Goal: Find specific page/section: Find specific page/section

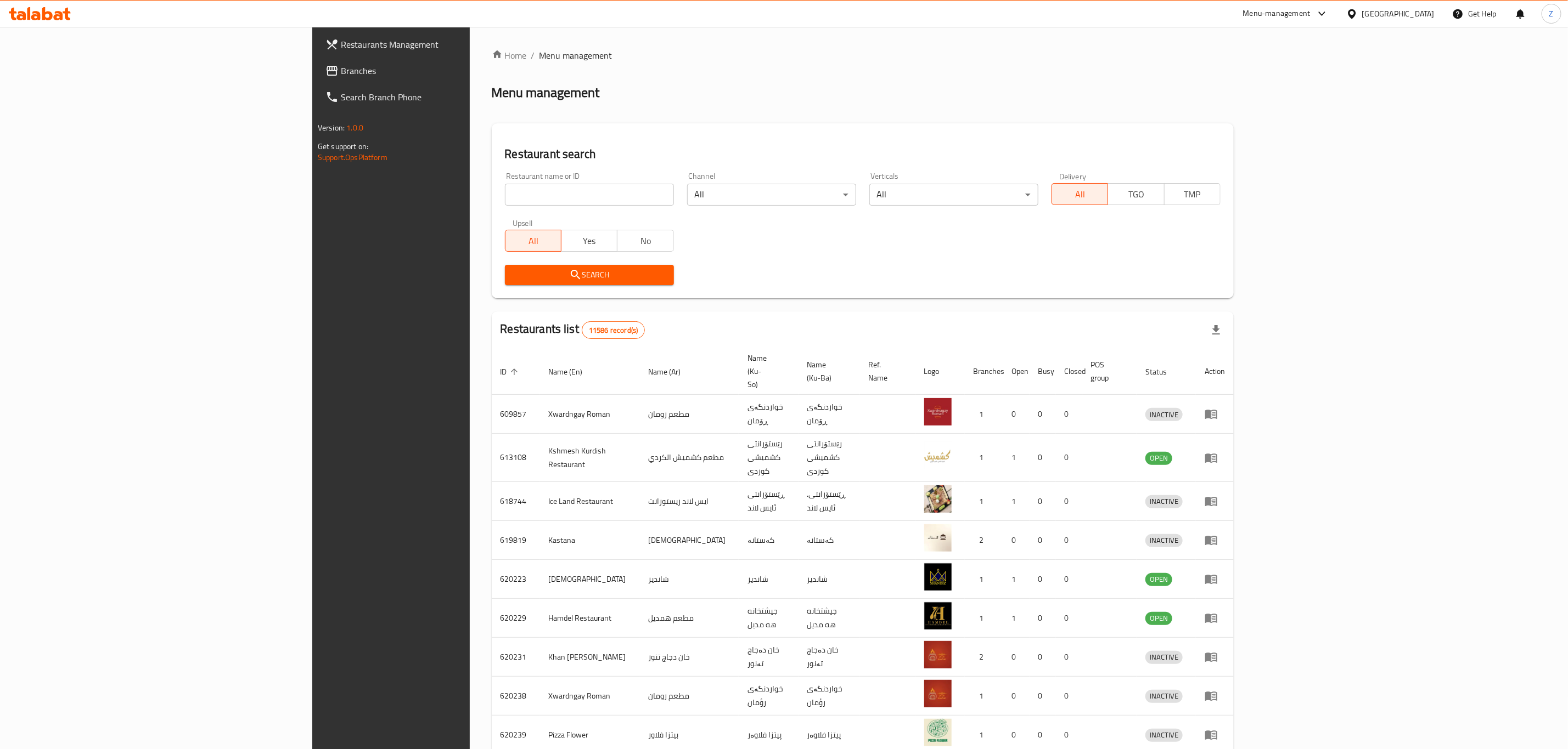
click at [505, 182] on div "Restaurant name or ID Restaurant name or ID" at bounding box center [589, 188] width 169 height 33
click at [498, 211] on div "Restaurant name or ID Restaurant name or ID" at bounding box center [589, 189] width 183 height 47
click at [505, 192] on input "search" at bounding box center [589, 194] width 169 height 21
paste input "Samon Xosh"
click button "Search" at bounding box center [589, 274] width 169 height 21
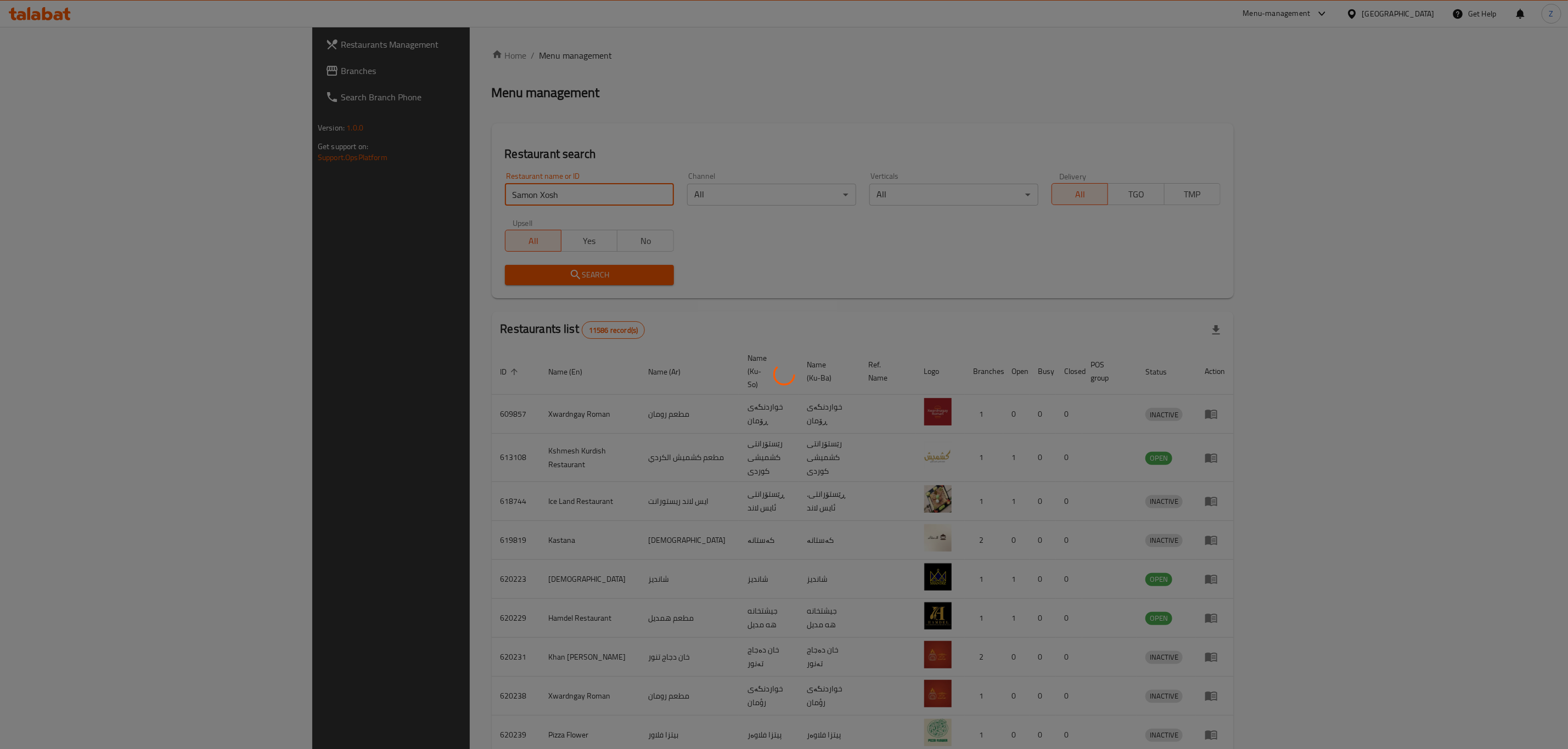
click at [690, 251] on div at bounding box center [784, 374] width 1568 height 749
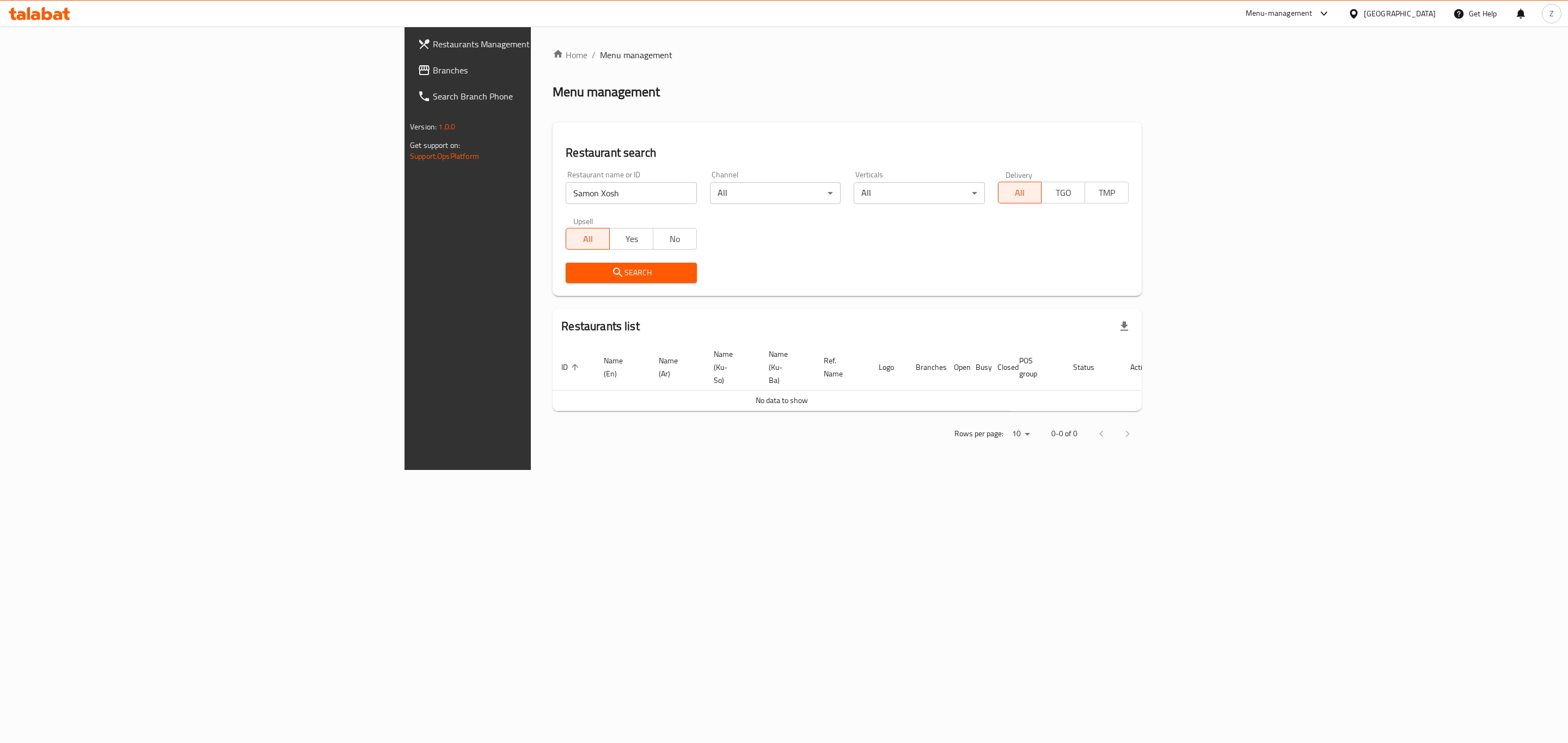
click at [566, 201] on input "Samon Xosh" at bounding box center [631, 193] width 131 height 21
click at [566, 197] on input "Samon Xosh" at bounding box center [631, 193] width 131 height 21
click button "Search" at bounding box center [631, 272] width 131 height 20
drag, startPoint x: 383, startPoint y: 195, endPoint x: 85, endPoint y: 185, distance: 298.2
click at [404, 185] on div "Restaurants Management Branches Search Branch Phone Version: 1.0.0 Get support …" at bounding box center [783, 249] width 759 height 444
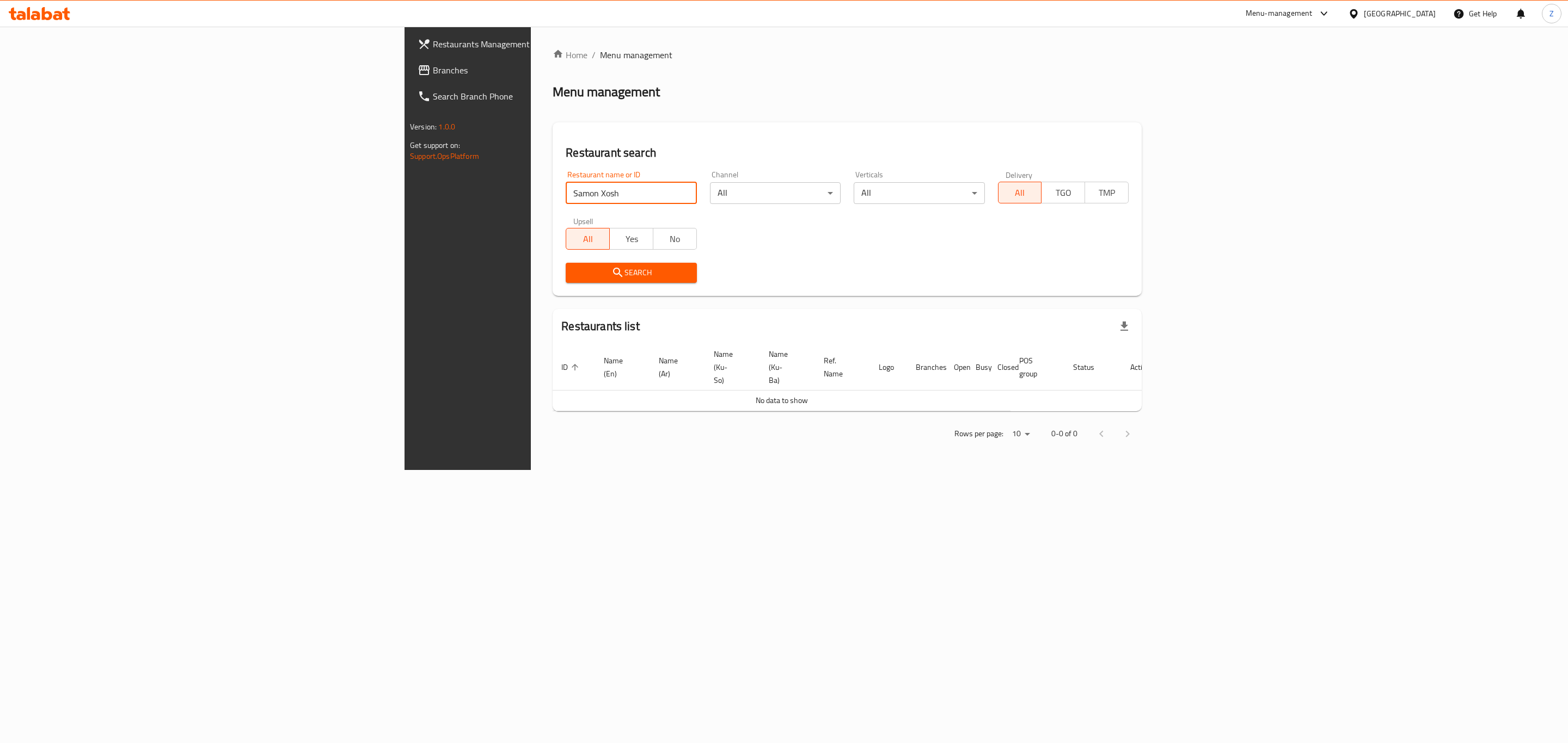
paste input "HP0QLJ"
type input "Samon Xosh"
click button "Search" at bounding box center [631, 272] width 131 height 20
